Goal: Information Seeking & Learning: Understand process/instructions

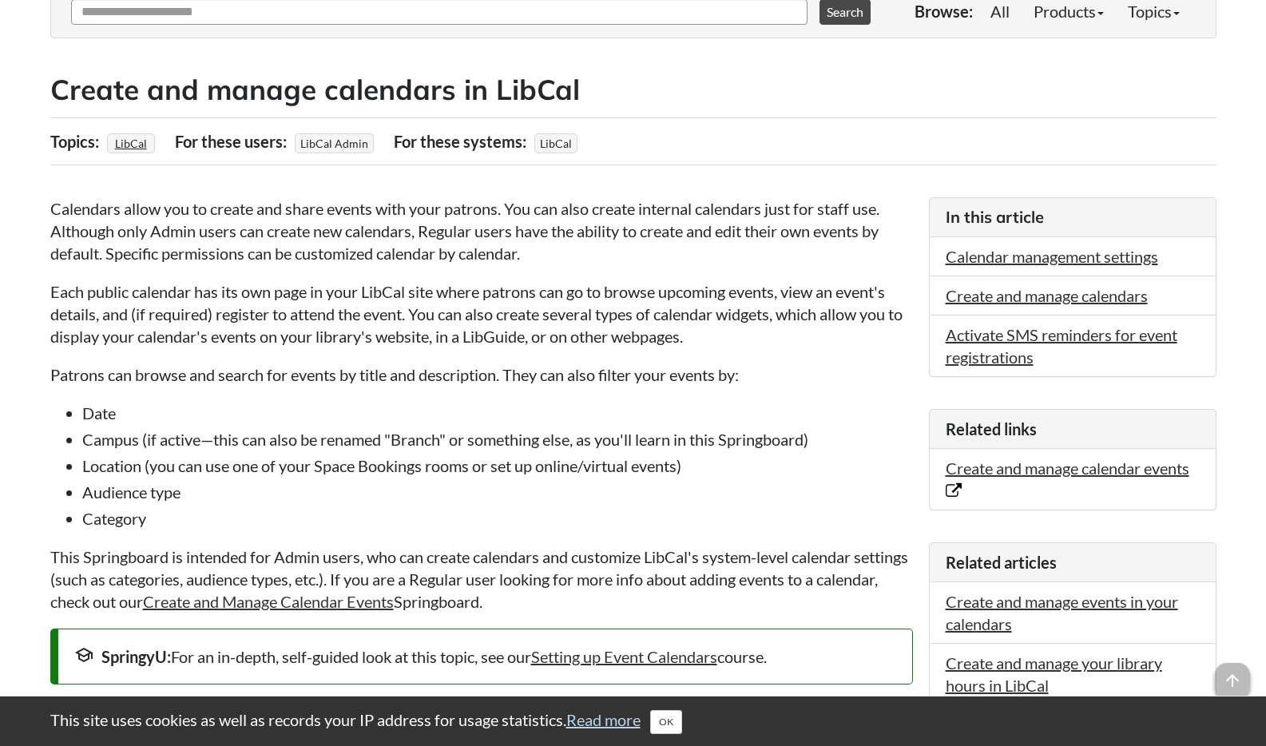
scroll to position [232, 0]
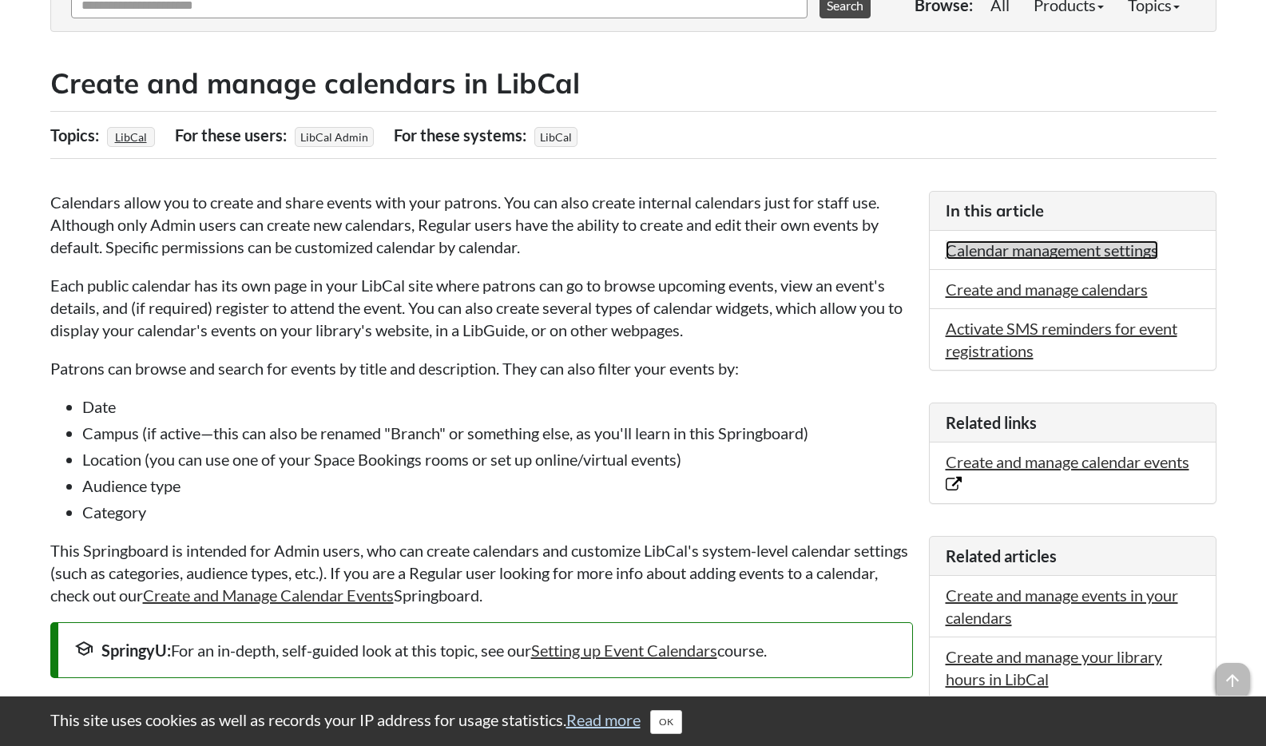
click at [1029, 248] on link "Calendar management settings" at bounding box center [1052, 249] width 212 height 19
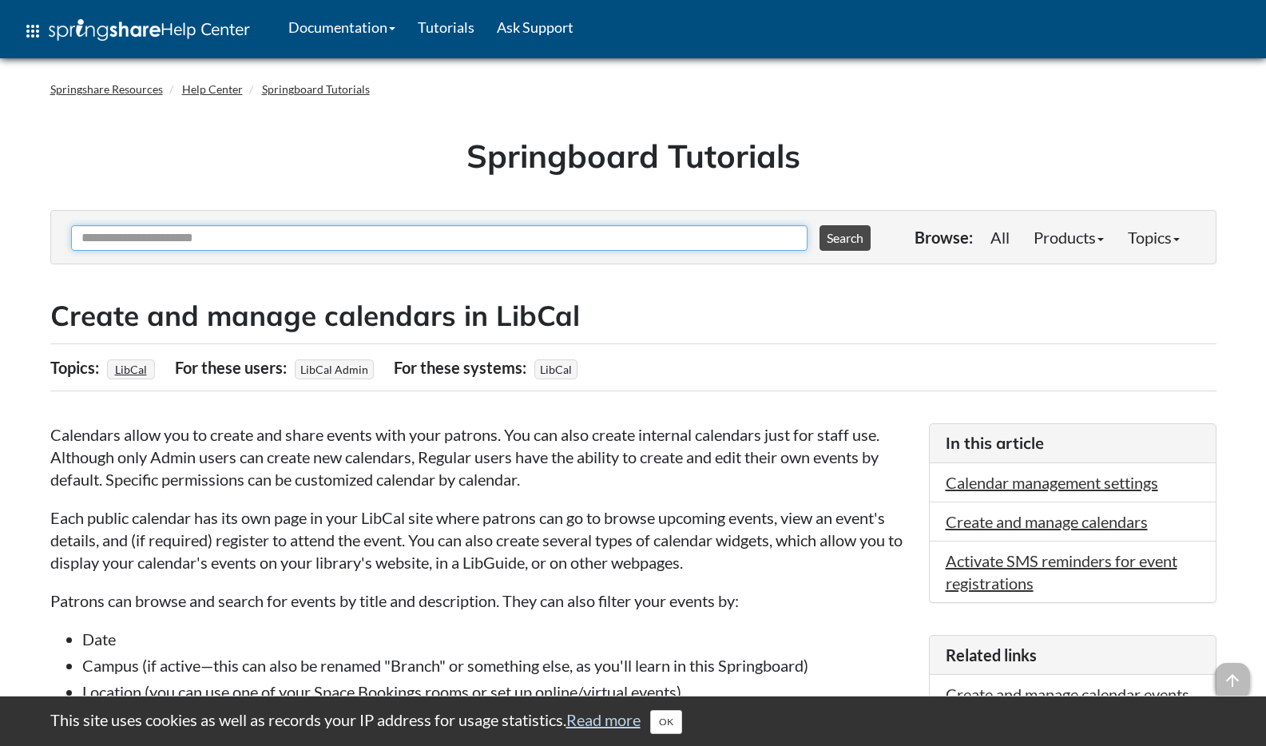
click at [539, 244] on input "Ask Another Question" at bounding box center [439, 238] width 736 height 26
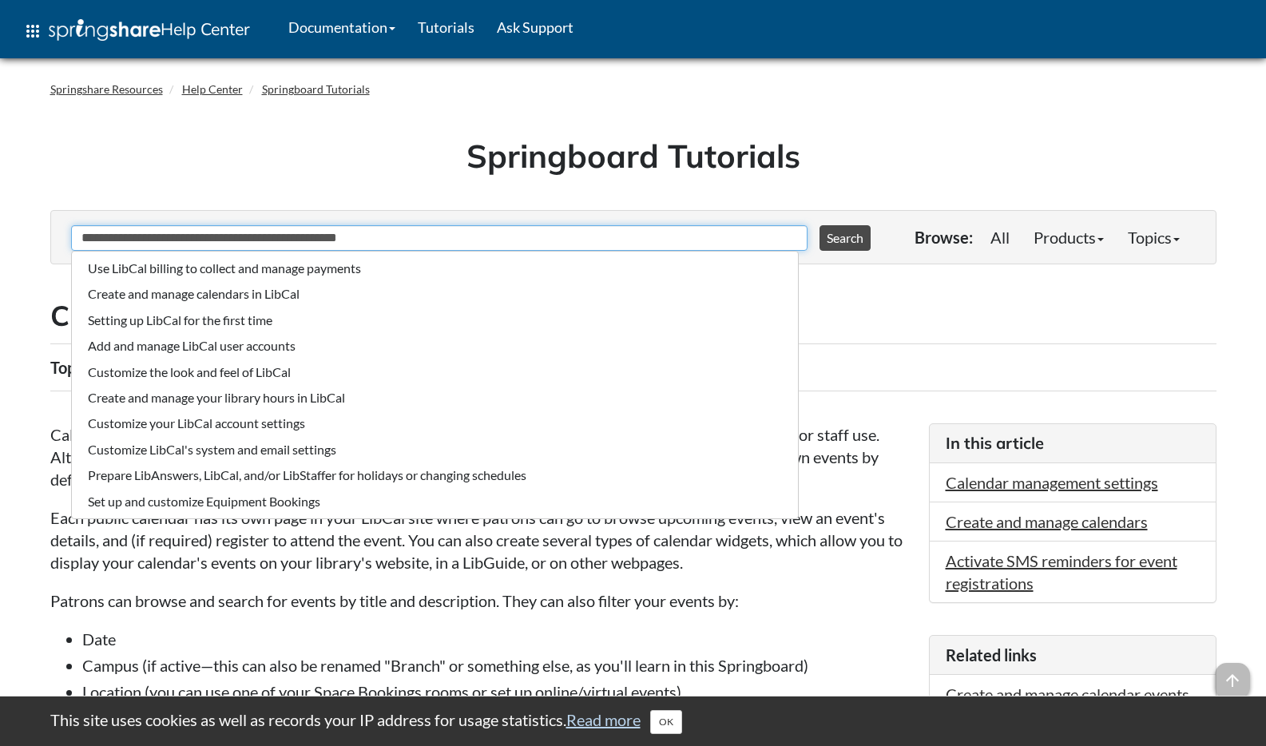
type input "**********"
click at [819, 225] on button "Search" at bounding box center [844, 238] width 51 height 26
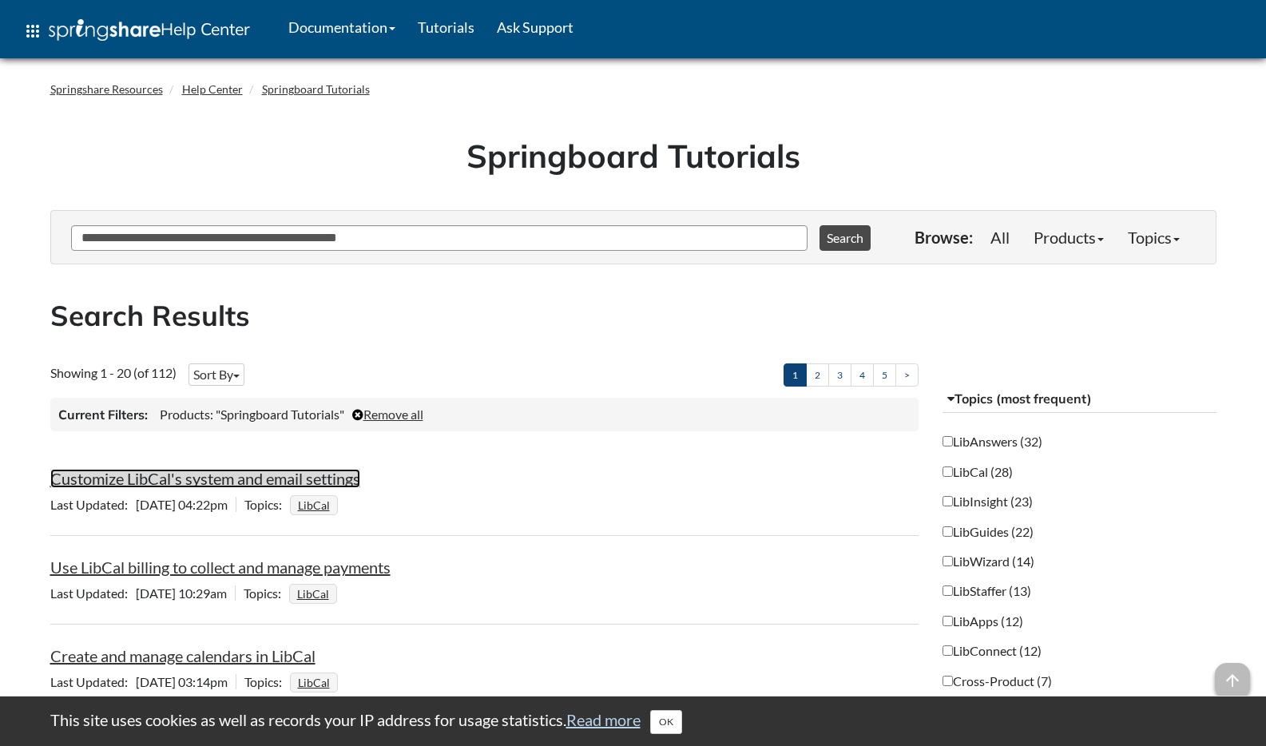
click at [162, 478] on link "Customize LibCal's system and email settings" at bounding box center [205, 478] width 310 height 19
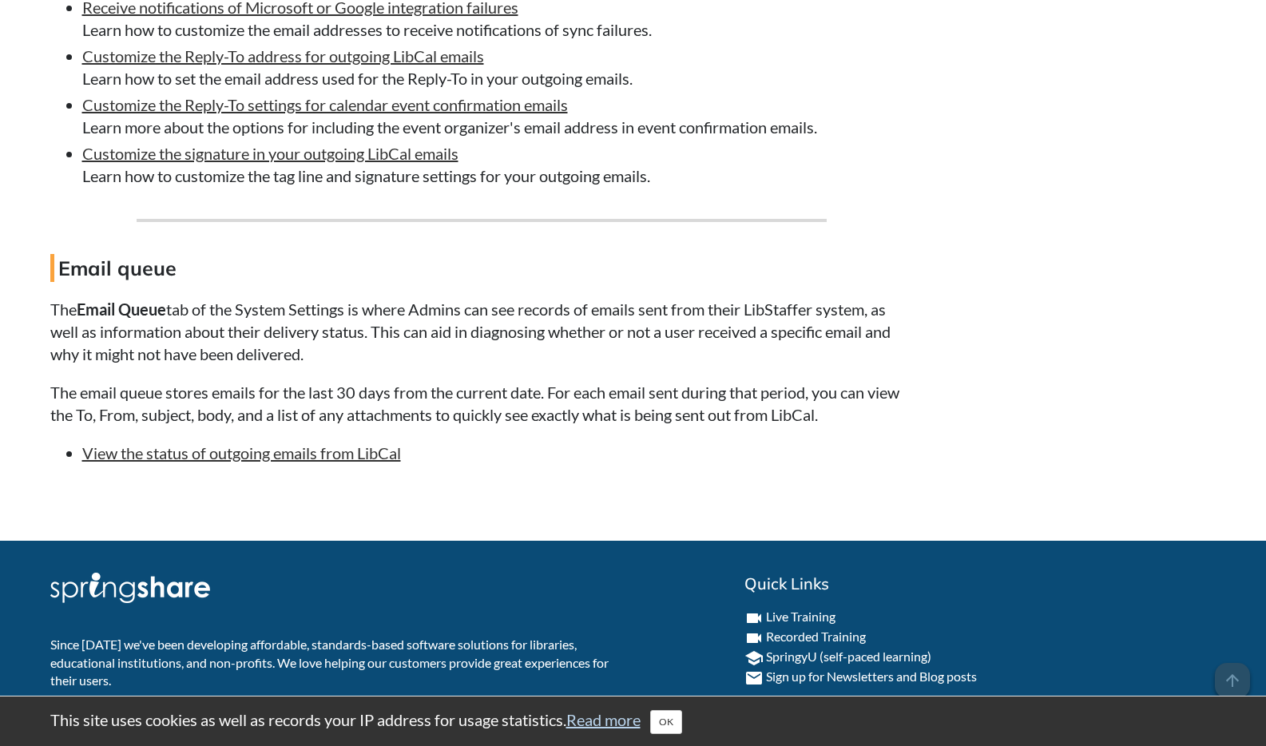
scroll to position [5935, 0]
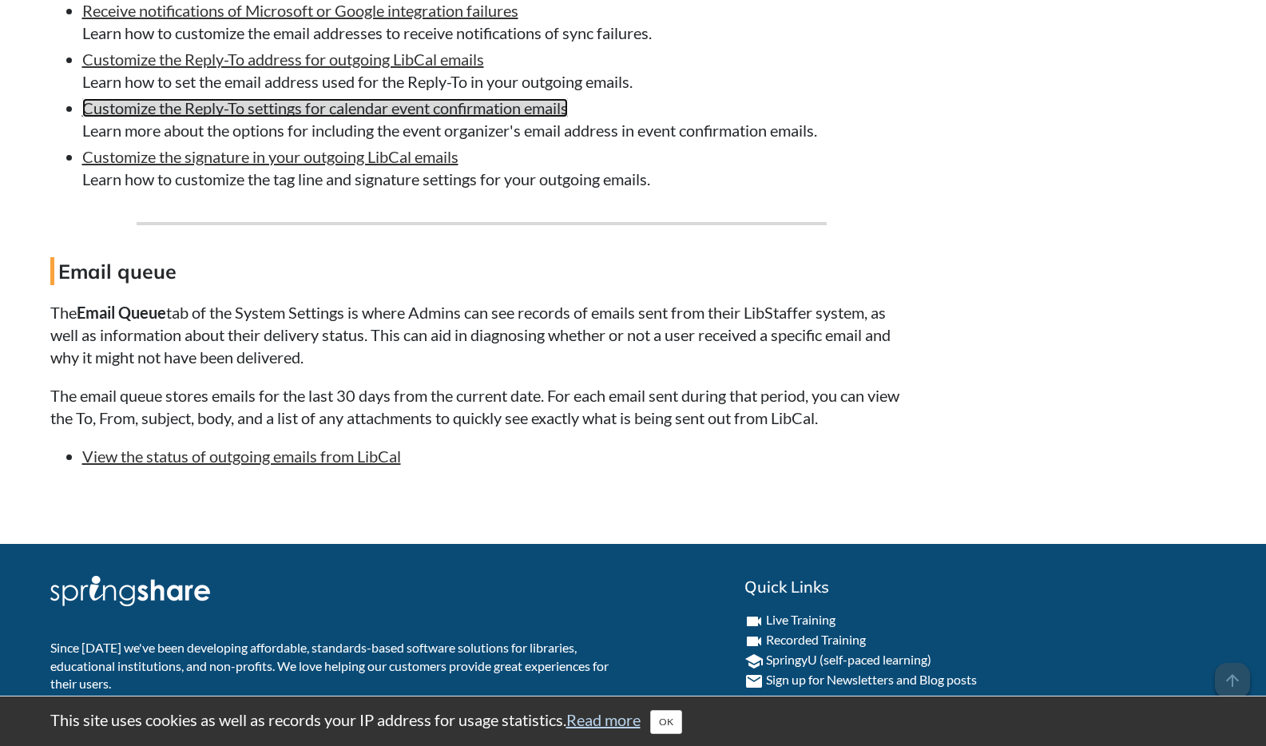
click at [422, 109] on link "Customize the Reply-To settings for calendar event confirmation emails" at bounding box center [325, 107] width 486 height 19
